Goal: Transaction & Acquisition: Obtain resource

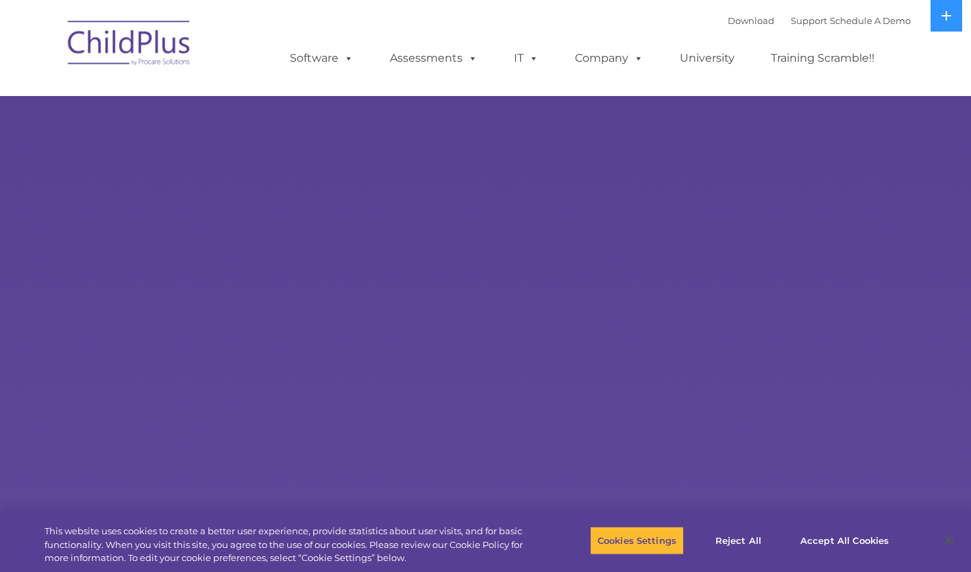
select select "MEDIUM"
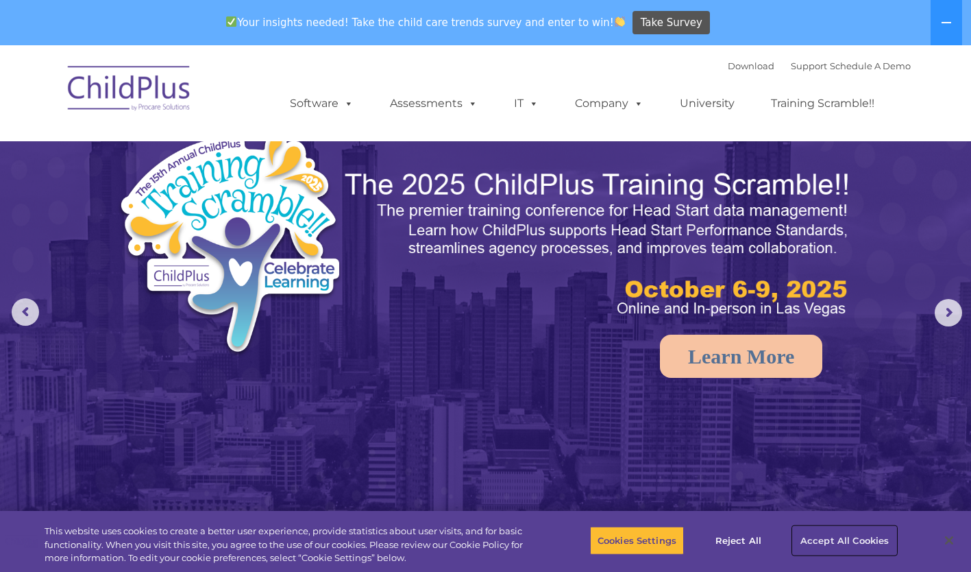
click at [846, 541] on button "Accept All Cookies" at bounding box center [844, 540] width 103 height 29
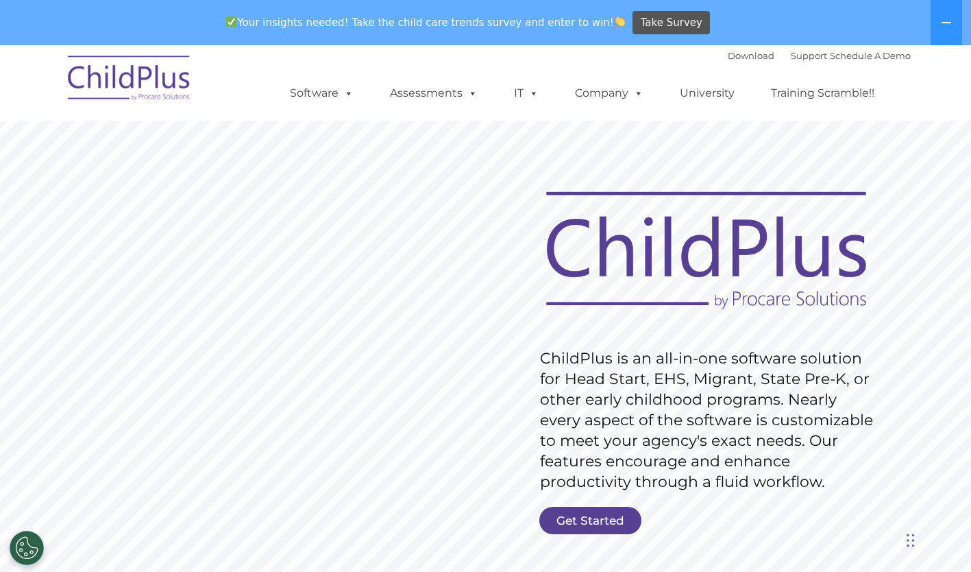
drag, startPoint x: 756, startPoint y: 174, endPoint x: 500, endPoint y: 162, distance: 256.6
click at [500, 162] on rs-slide "Request Pricing ChildPlus is an all-in-one software solution for Head Start, EH…" at bounding box center [485, 401] width 971 height 617
drag, startPoint x: 500, startPoint y: 162, endPoint x: 946, endPoint y: 25, distance: 467.6
click at [946, 25] on icon at bounding box center [946, 22] width 11 height 11
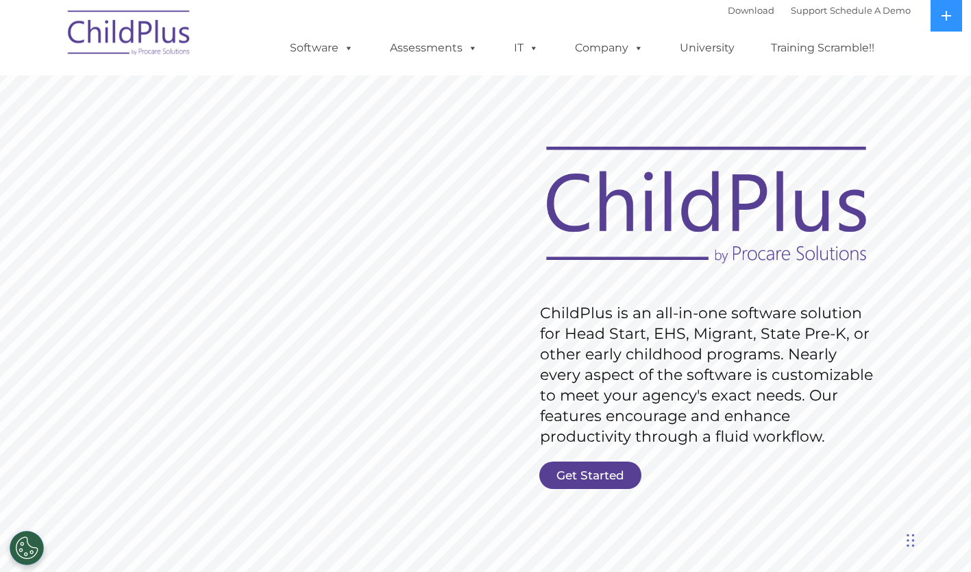
click at [946, 25] on button at bounding box center [947, 16] width 32 height 32
